Goal: Transaction & Acquisition: Purchase product/service

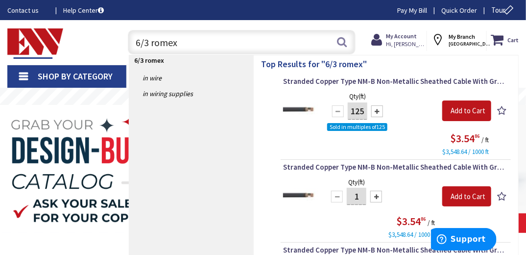
drag, startPoint x: 411, startPoint y: 8, endPoint x: 408, endPoint y: 13, distance: 6.3
click at [411, 8] on link "Pay My Bill" at bounding box center [412, 10] width 30 height 10
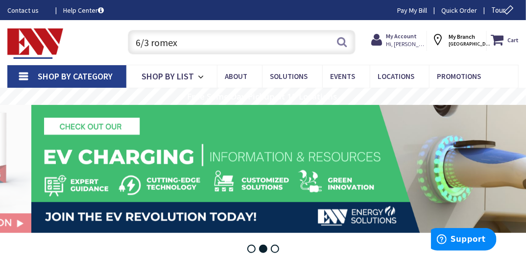
drag, startPoint x: 193, startPoint y: 39, endPoint x: 49, endPoint y: 74, distance: 148.3
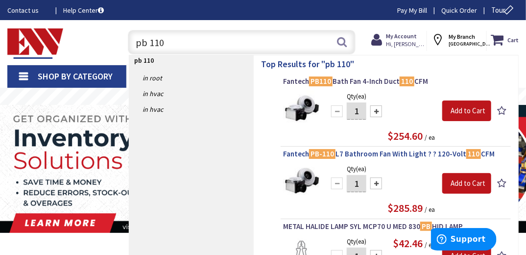
type input "pb 110"
click at [375, 153] on span "Fantech PB-110 L7 Bathroom Fan With Light ? ? 120-Volt 110 CFM" at bounding box center [395, 154] width 225 height 10
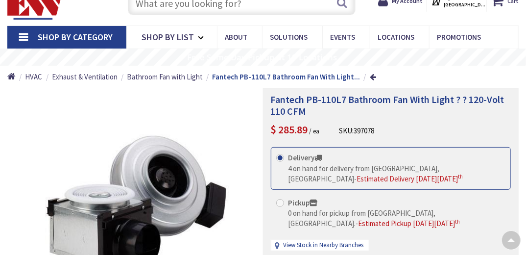
type input "[GEOGRAPHIC_DATA], [GEOGRAPHIC_DATA], [GEOGRAPHIC_DATA]"
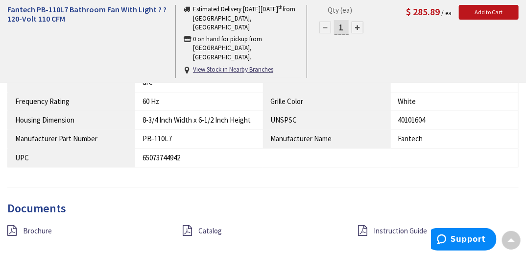
scroll to position [705, 0]
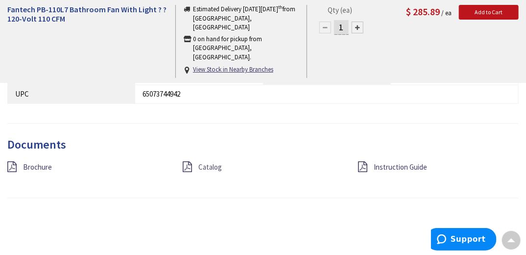
click at [208, 162] on span "Catalog" at bounding box center [210, 166] width 24 height 9
